Goal: Communication & Community: Participate in discussion

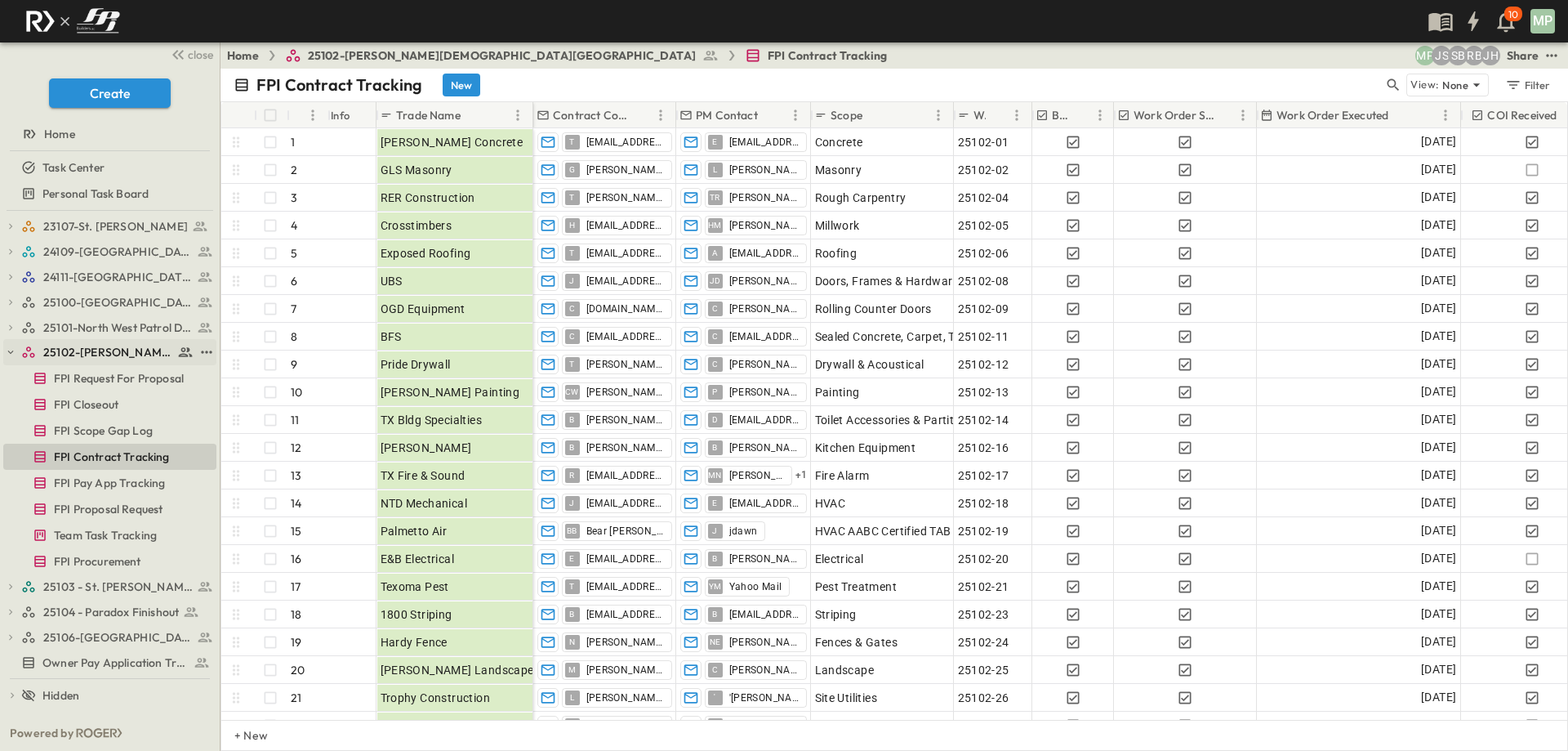
click at [9, 355] on icon "button" at bounding box center [10, 352] width 12 height 12
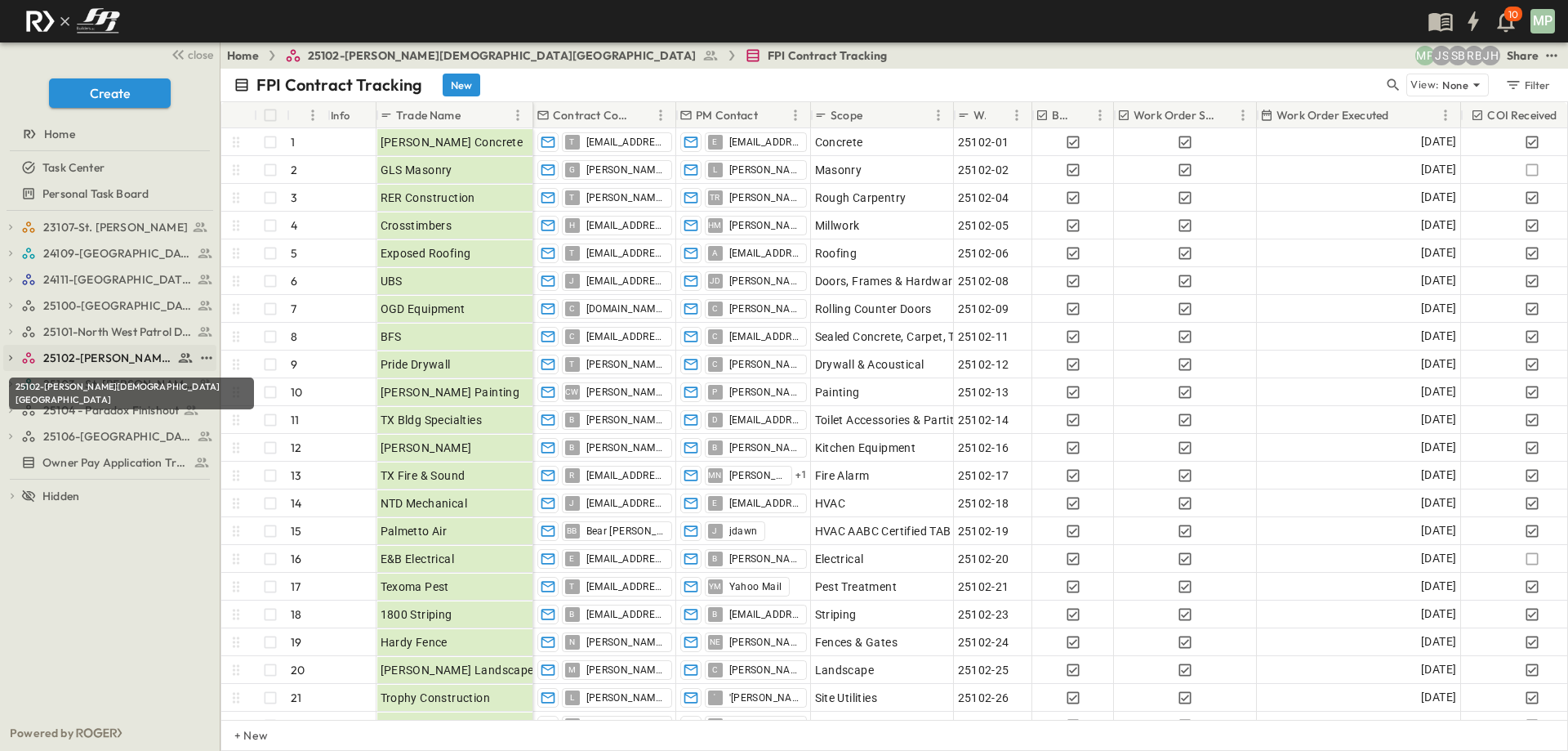
click at [96, 357] on span "25102-[PERSON_NAME][DEMOGRAPHIC_DATA][GEOGRAPHIC_DATA]" at bounding box center [108, 358] width 130 height 16
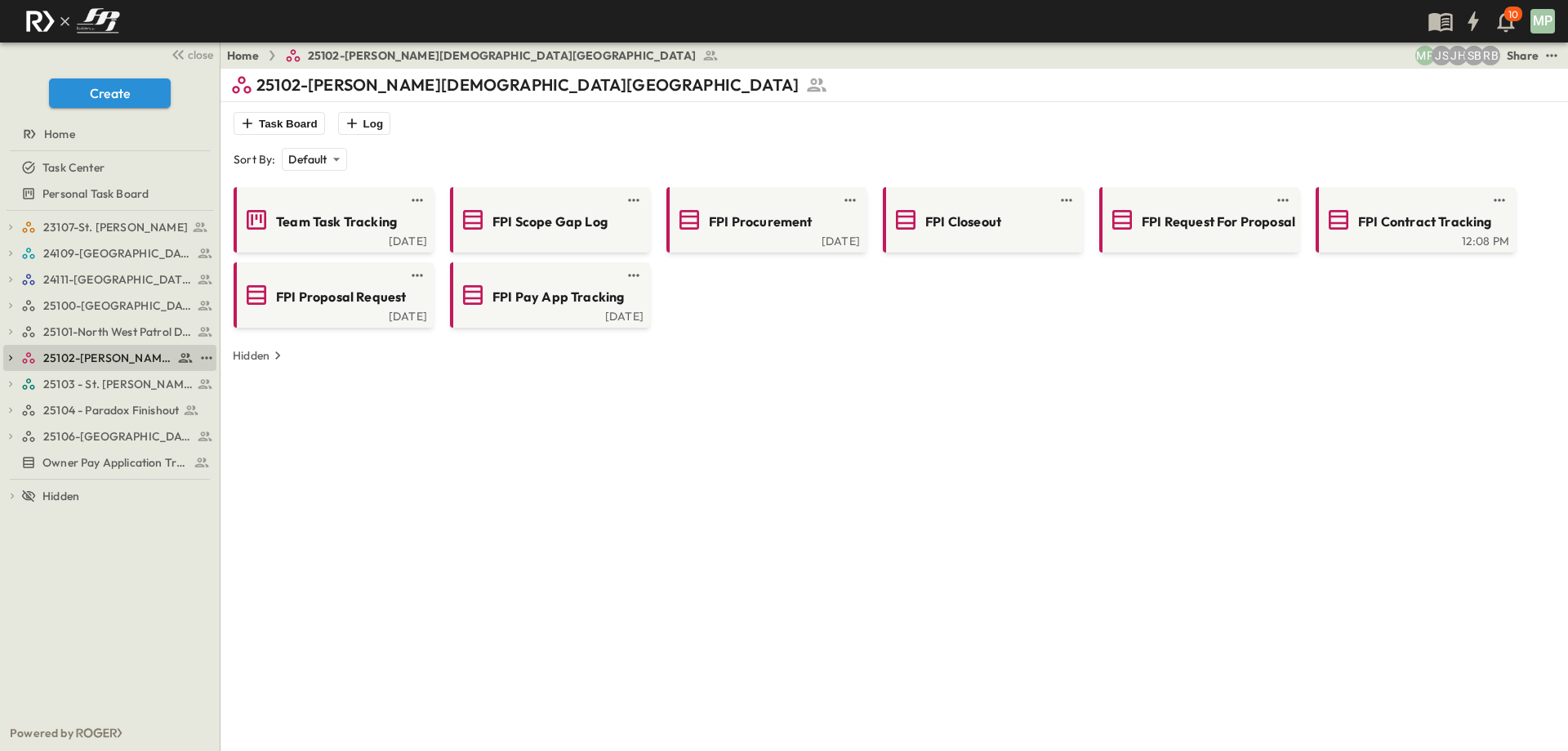
click at [11, 355] on icon "button" at bounding box center [10, 358] width 12 height 12
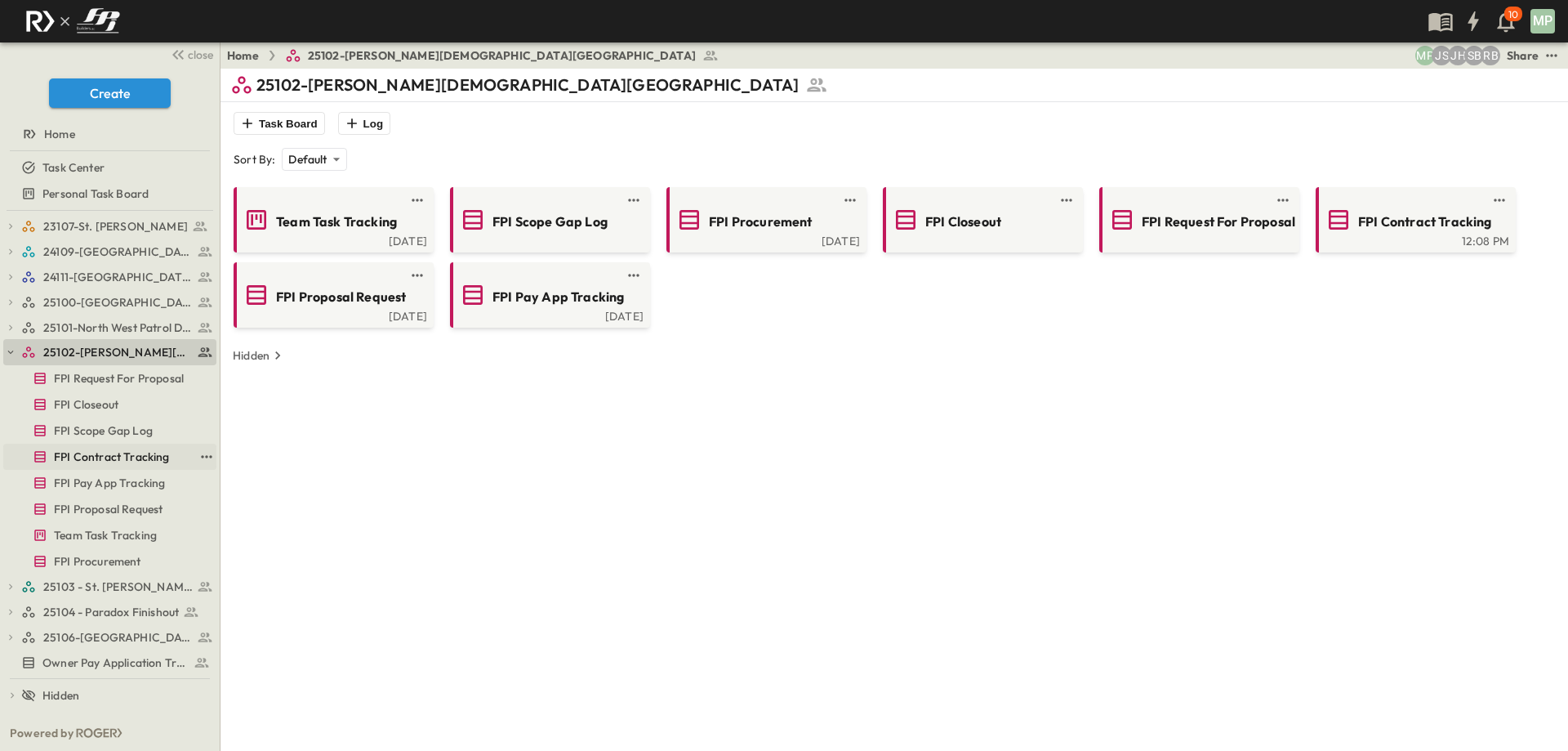
click at [118, 456] on span "FPI Contract Tracking" at bounding box center [112, 456] width 116 height 16
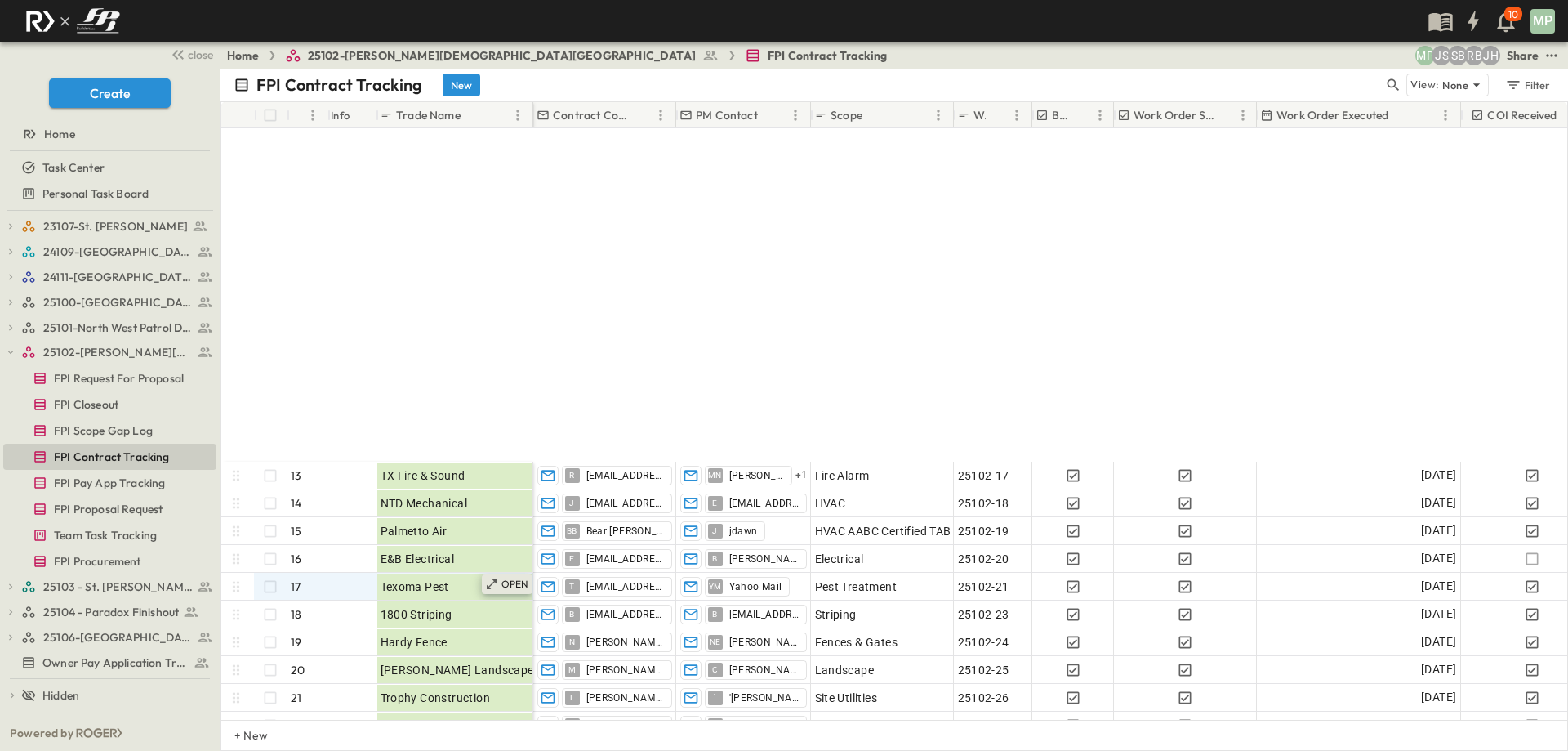
scroll to position [417, 0]
